Goal: Information Seeking & Learning: Find specific fact

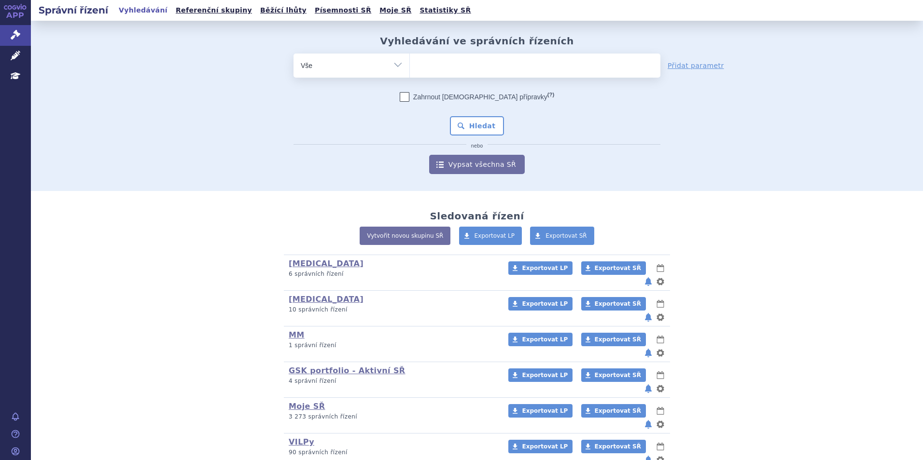
click at [441, 73] on ul at bounding box center [535, 64] width 250 height 20
click at [410, 73] on select at bounding box center [409, 65] width 0 height 24
type input "pra"
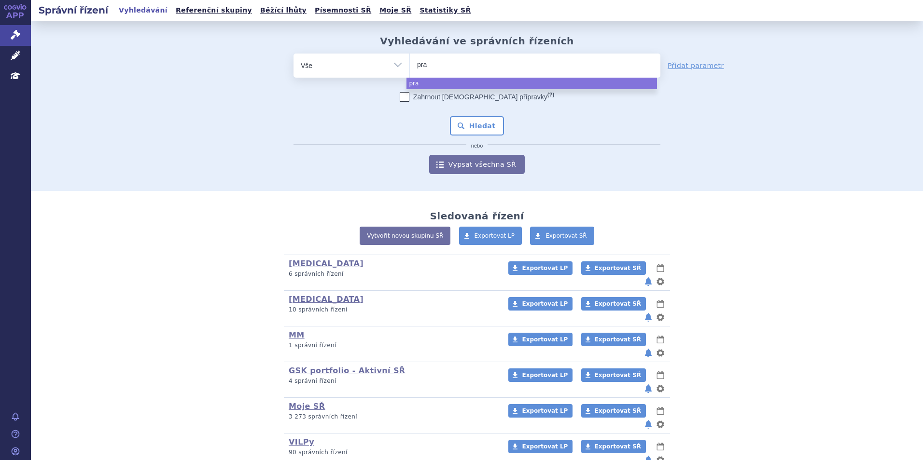
drag, startPoint x: 436, startPoint y: 64, endPoint x: 370, endPoint y: 66, distance: 65.7
click at [370, 66] on div "odstranit Vše Spisová značka Typ SŘ Přípravek/SUKL kód pra" at bounding box center [476, 66] width 367 height 24
click at [421, 71] on li "pra" at bounding box center [427, 64] width 20 height 14
click at [410, 71] on select "pra" at bounding box center [409, 65] width 0 height 24
select select "pra"
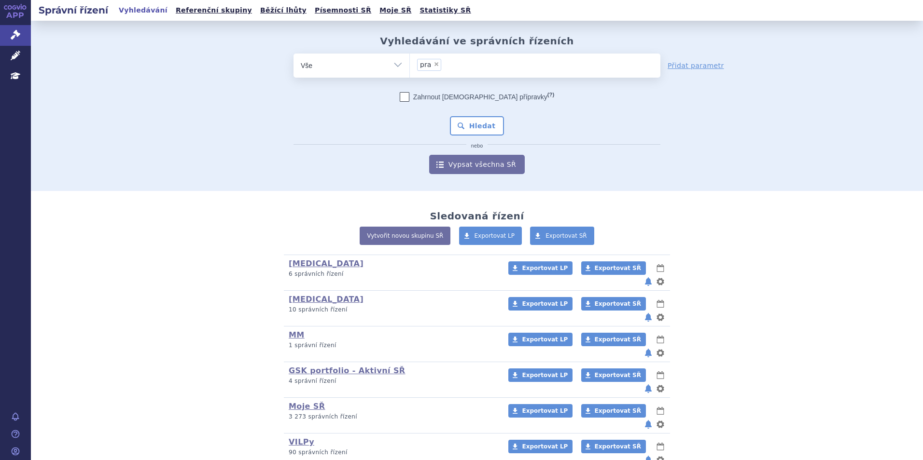
click at [433, 63] on span "×" at bounding box center [436, 64] width 6 height 6
click at [410, 63] on select "pra" at bounding box center [409, 65] width 0 height 24
select select
type input "z"
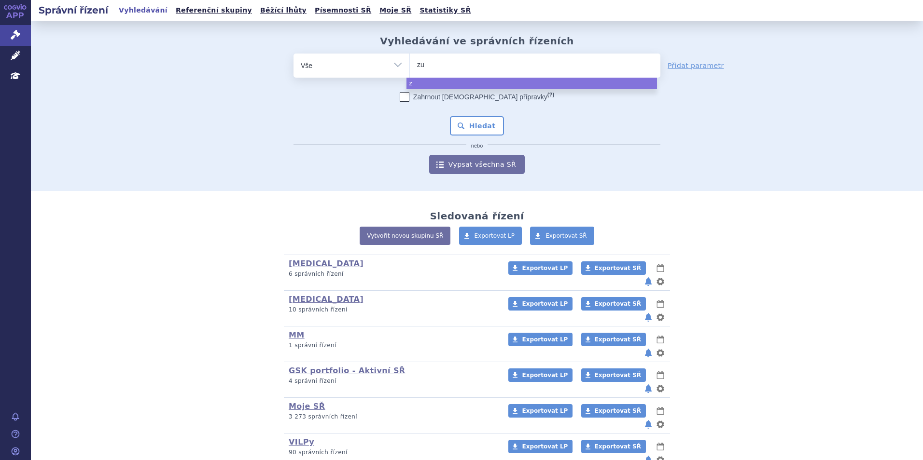
type input "zub"
type input "zubso"
type input "zubsol"
type input "zubsolb"
type input "zubsol"
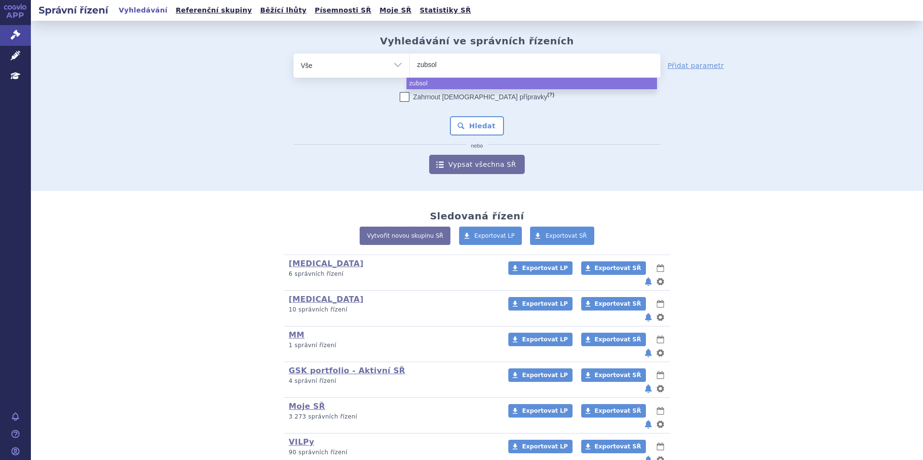
type input "zubsolv"
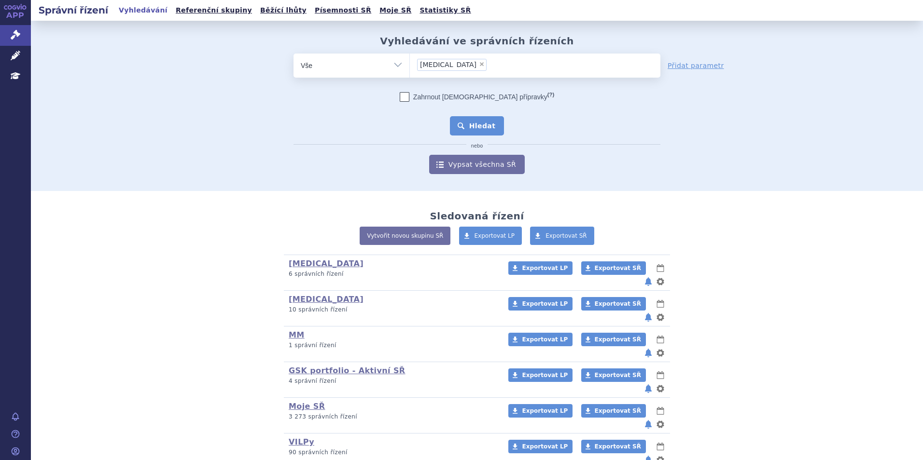
select select "zubsolv"
click at [476, 127] on button "Hledat" at bounding box center [477, 125] width 55 height 19
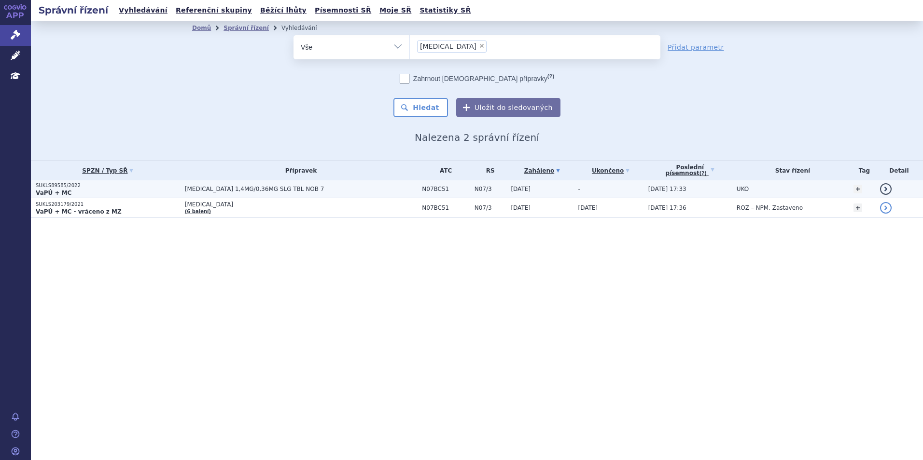
click at [219, 189] on span "[MEDICAL_DATA] 1,4MG/0,36MG SLG TBL NOB 7" at bounding box center [301, 189] width 233 height 7
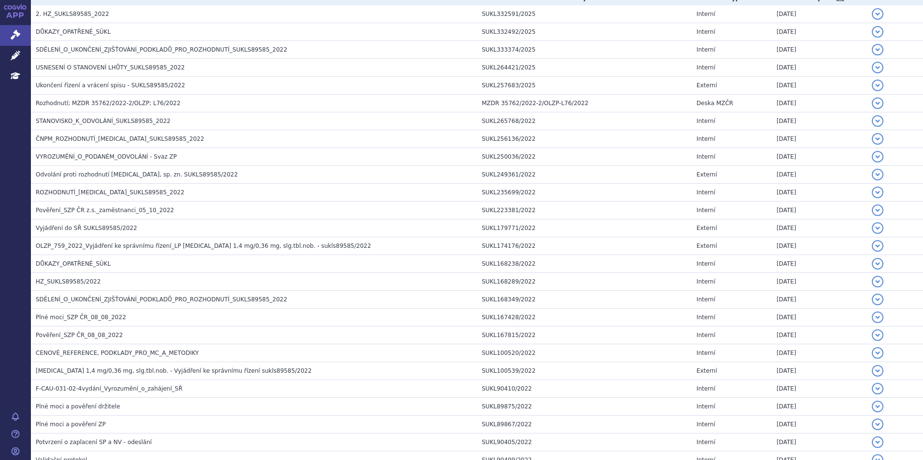
scroll to position [302, 0]
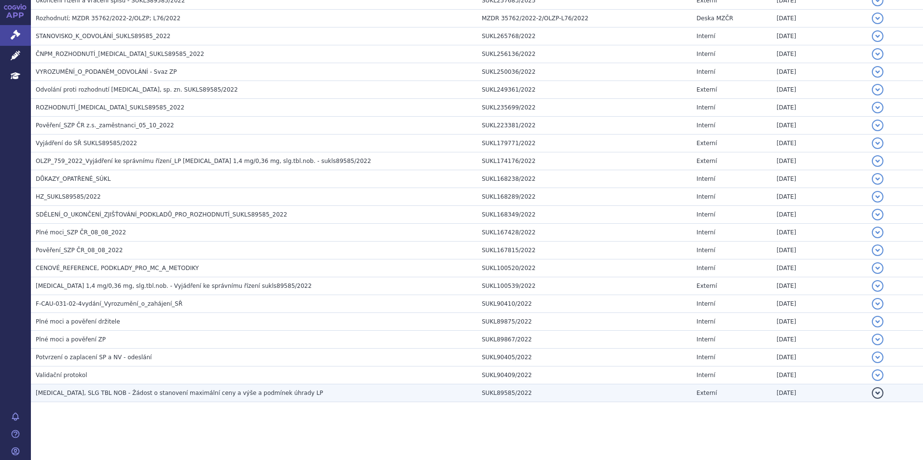
click at [135, 396] on span "[MEDICAL_DATA], SLG TBL NOB - Žádost o stanovení maximální ceny a výše a podmín…" at bounding box center [179, 393] width 287 height 7
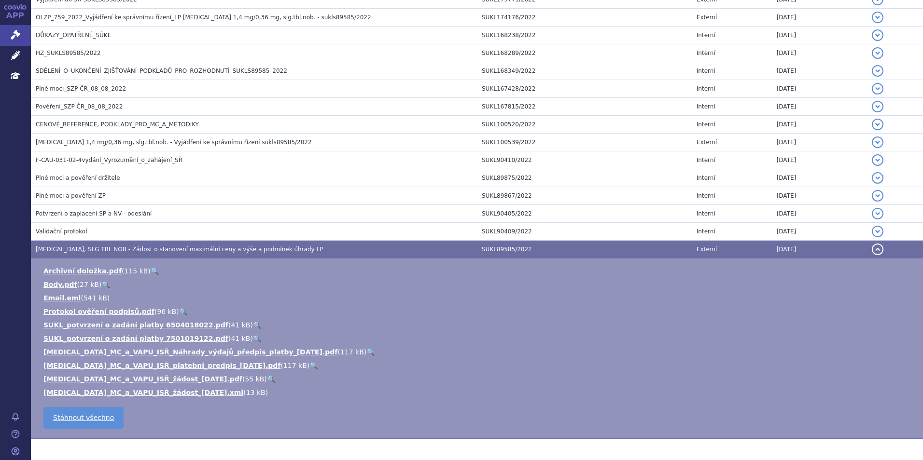
scroll to position [447, 0]
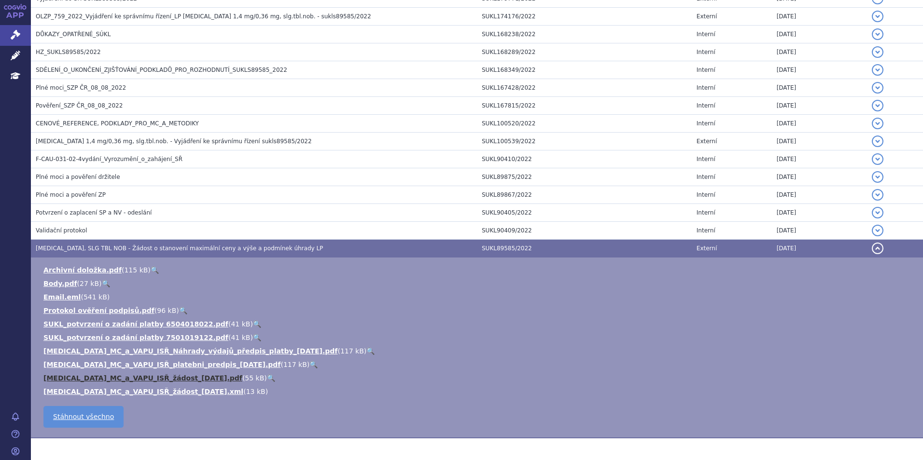
click at [140, 375] on link "ZUBSOLV_MC_a_VAPU_ISŘ_žádost_2022-04-28.pdf" at bounding box center [142, 379] width 199 height 8
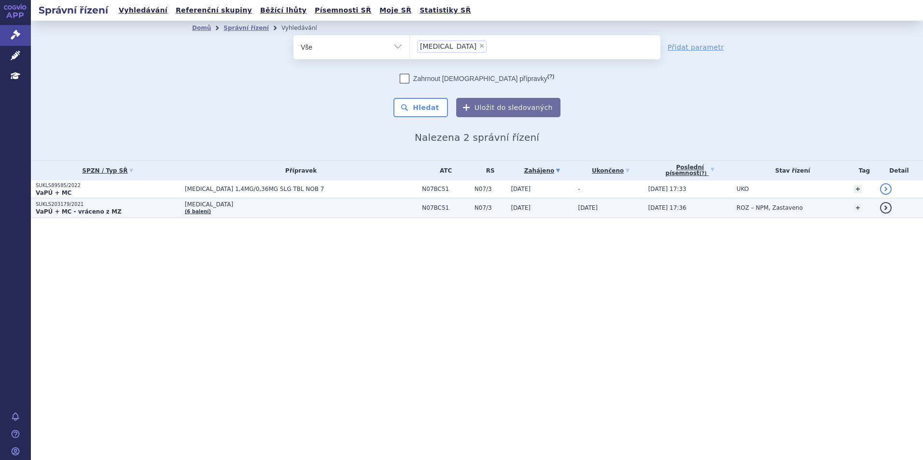
click at [360, 209] on td "ZUBSOLV (6 balení)" at bounding box center [298, 208] width 237 height 20
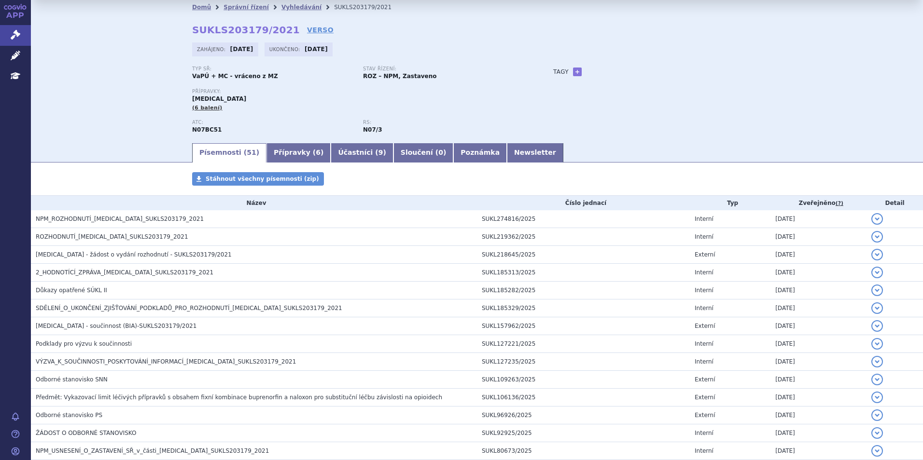
scroll to position [15, 0]
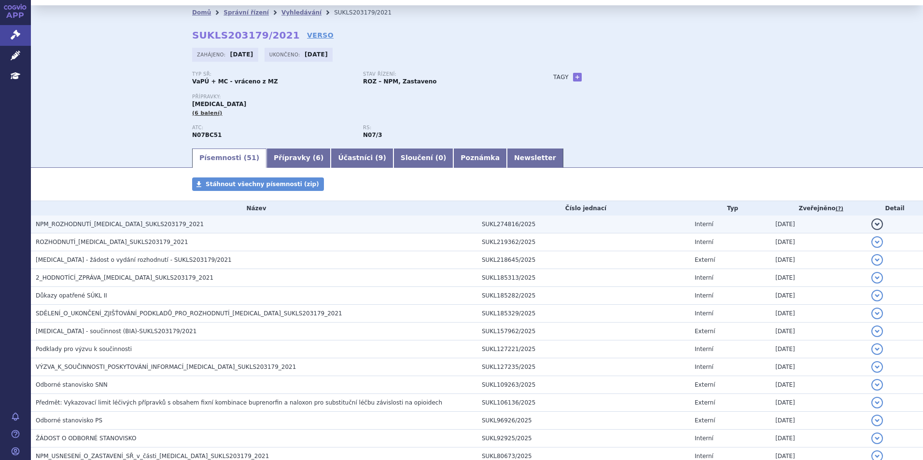
click at [113, 227] on span "NPM_ROZHODNUTÍ_ZUBSOLV_SUKLS203179_2021" at bounding box center [120, 224] width 168 height 7
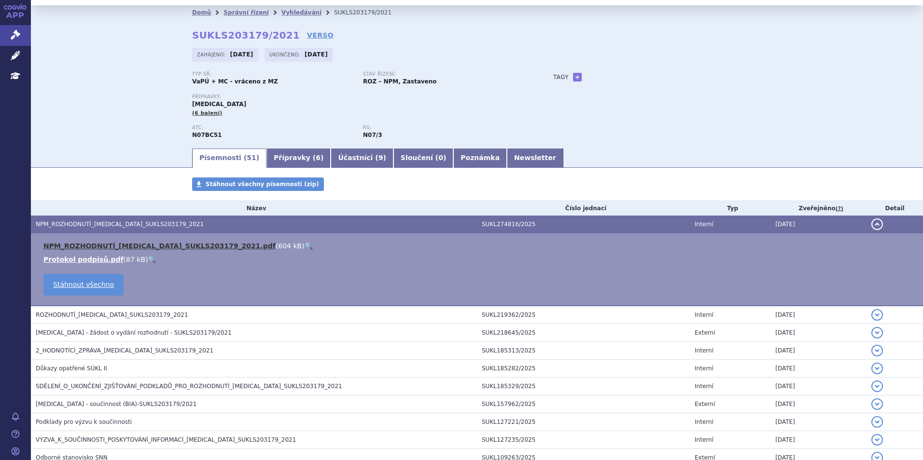
click at [114, 243] on link "NPM_ROZHODNUTÍ_ZUBSOLV_SUKLS203179_2021.pdf" at bounding box center [159, 246] width 232 height 8
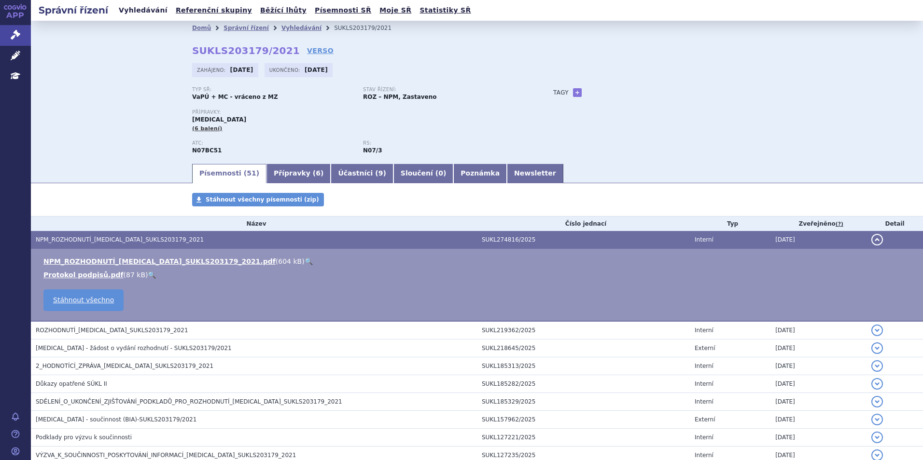
click at [132, 13] on link "Vyhledávání" at bounding box center [143, 10] width 55 height 13
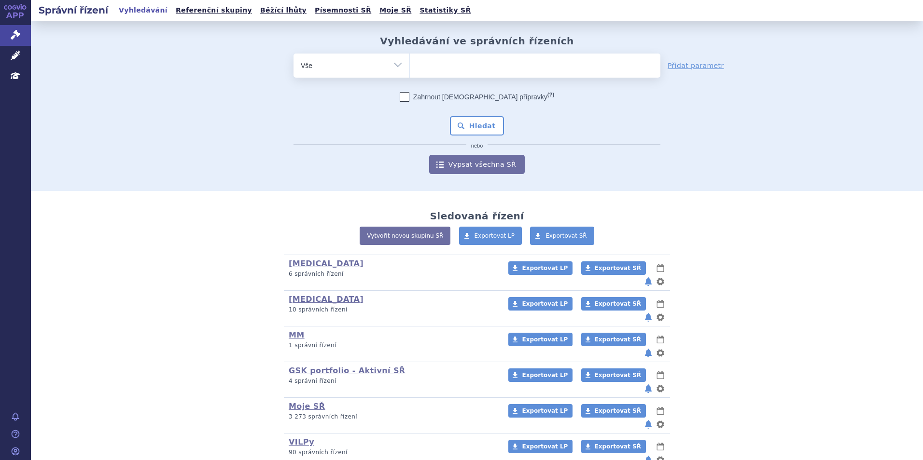
click at [438, 71] on ul at bounding box center [535, 64] width 250 height 20
click at [410, 71] on select at bounding box center [409, 65] width 0 height 24
click at [427, 59] on ul at bounding box center [535, 64] width 250 height 20
click at [410, 59] on select at bounding box center [409, 65] width 0 height 24
type input "po"
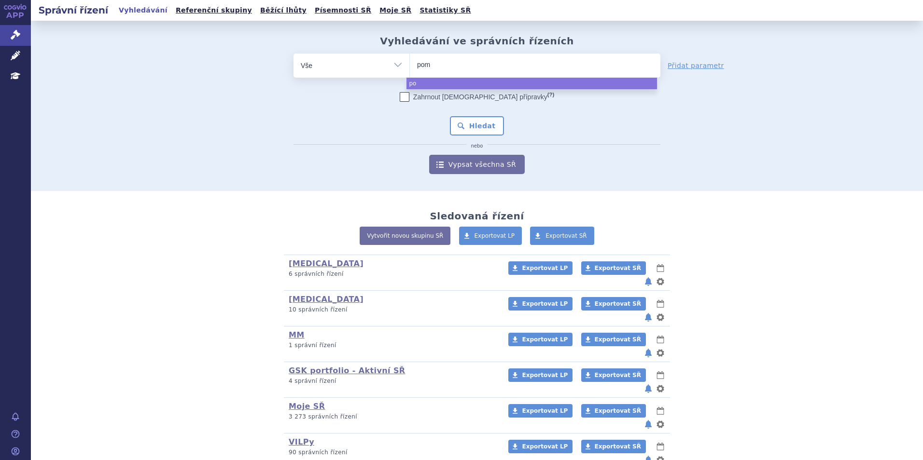
type input "poma"
type input "pomali"
type input "pomalido"
type input "pomalidomi"
type input "pomalidomid"
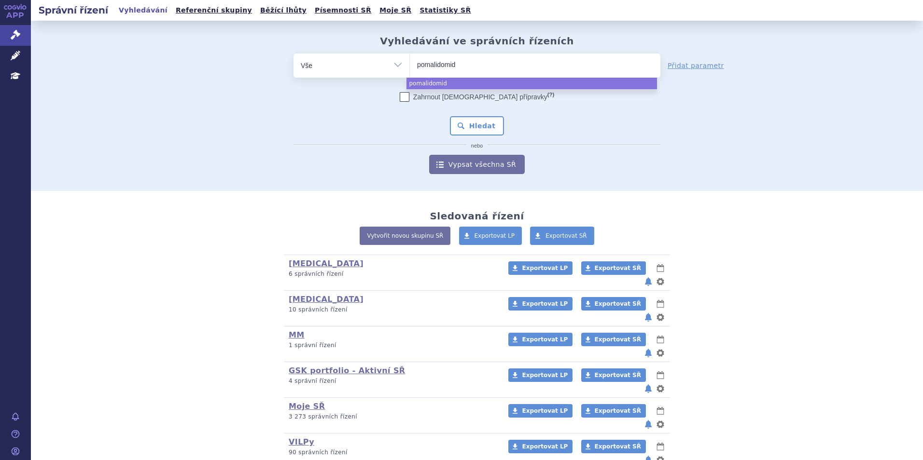
type input "pomalidomid"
type input "pomalidomid te"
type input "pomalidomid tea"
type input "pomalidomid te"
type input "pomalidomid"
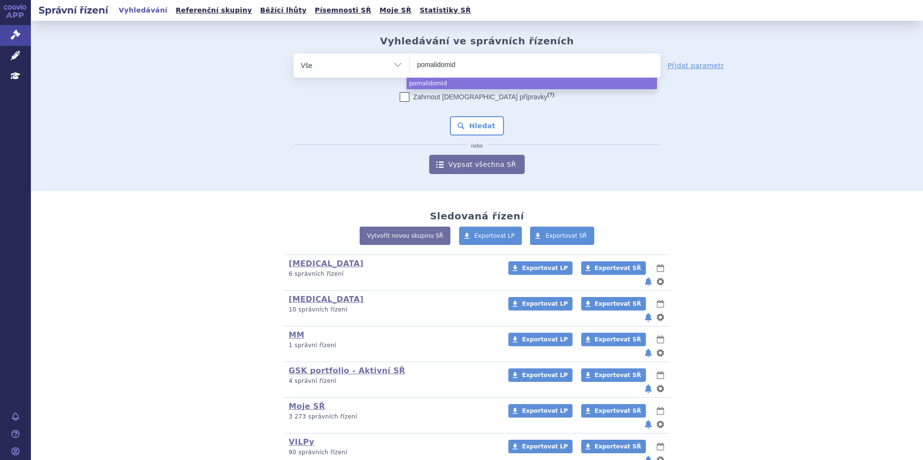
type input "pomalidomid"
select select "pomalidomid"
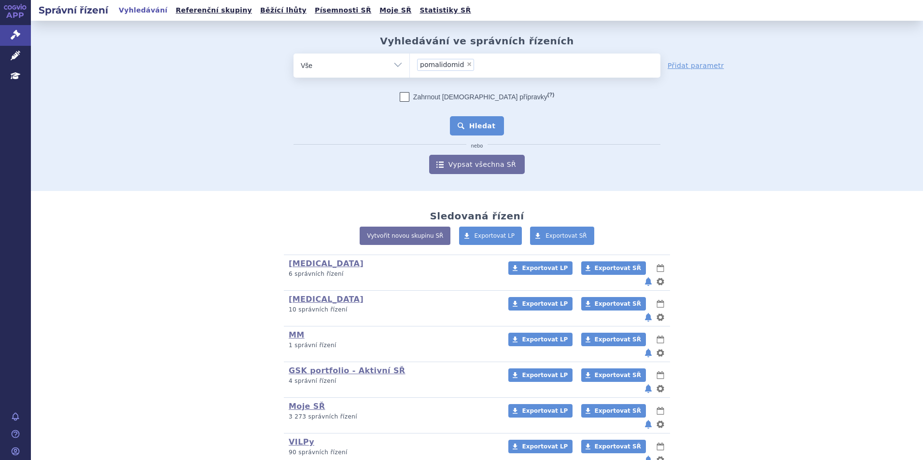
click at [466, 124] on button "Hledat" at bounding box center [477, 125] width 55 height 19
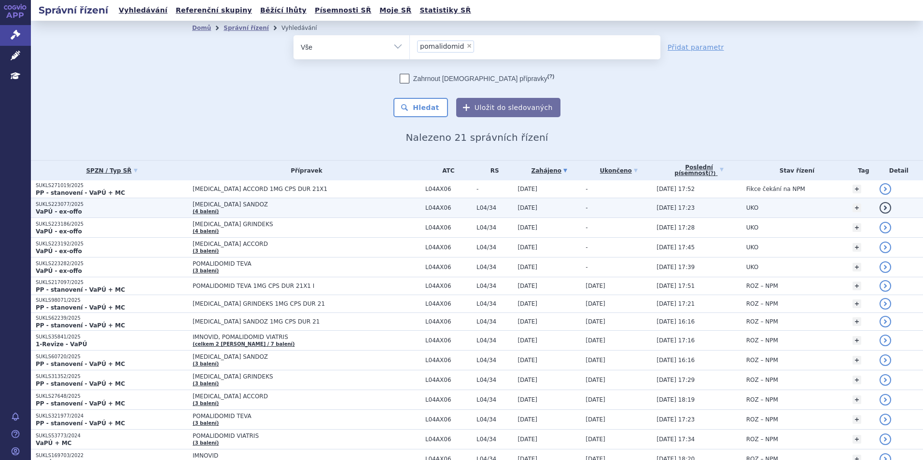
click at [581, 212] on td "-" at bounding box center [616, 208] width 71 height 20
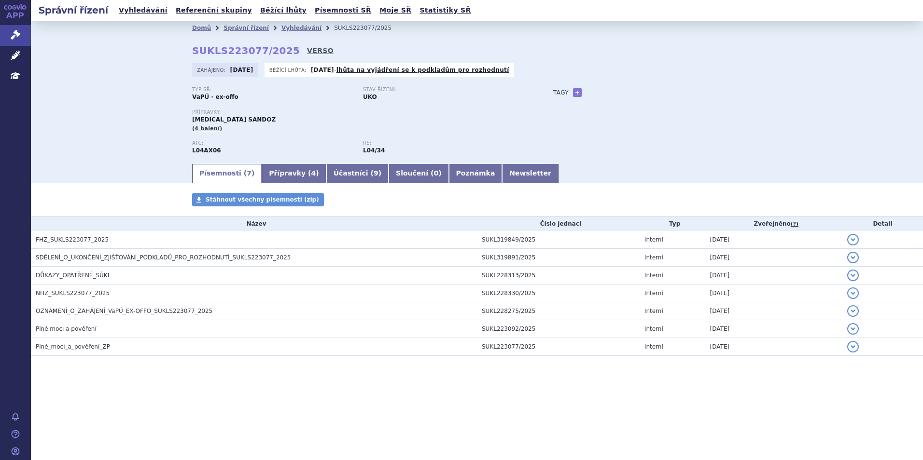
click at [307, 51] on link "VERSO" at bounding box center [320, 51] width 27 height 10
drag, startPoint x: 192, startPoint y: 48, endPoint x: 280, endPoint y: 55, distance: 88.5
click at [280, 55] on strong "SUKLS223077/2025" at bounding box center [246, 51] width 108 height 12
copy strong "SUKLS223077/2025"
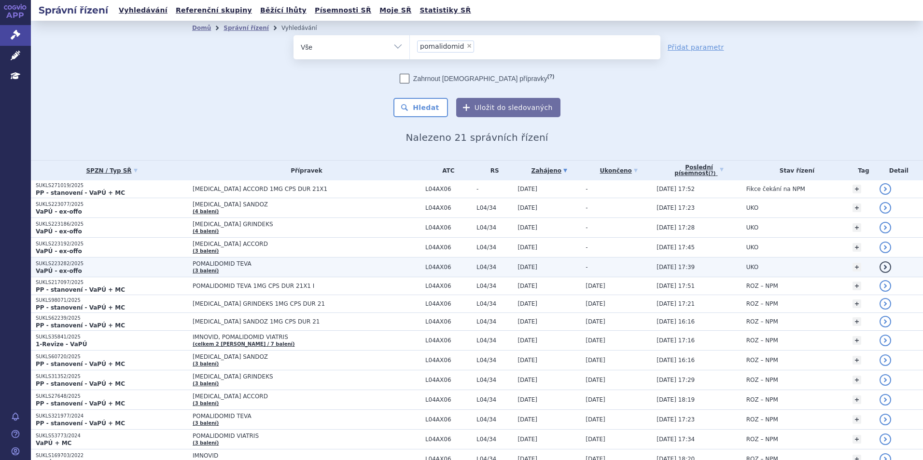
click at [165, 265] on p "SUKLS223282/2025" at bounding box center [112, 264] width 152 height 7
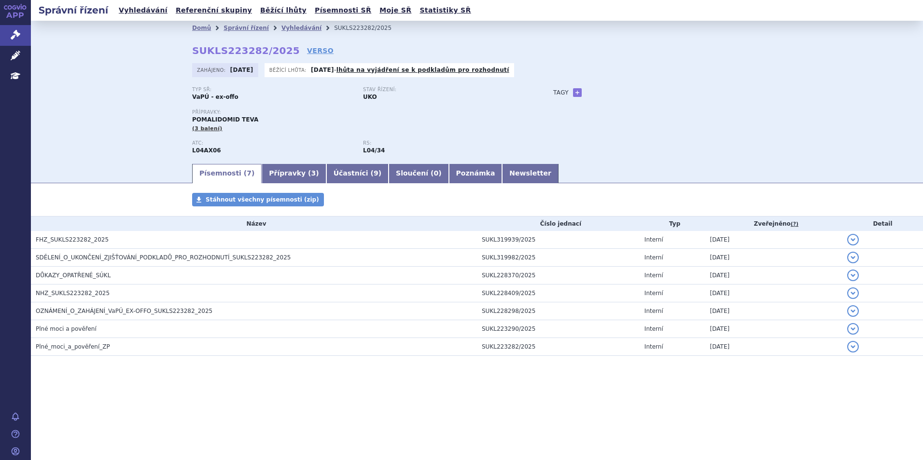
drag, startPoint x: 283, startPoint y: 50, endPoint x: 256, endPoint y: 56, distance: 27.1
click at [256, 56] on div "Domů Správní řízení Vyhledávání SUKLS223282/2025 SUKLS223282/2025 VERSO [GEOGRA…" at bounding box center [477, 98] width 608 height 127
click at [307, 47] on link "VERSO" at bounding box center [320, 51] width 27 height 10
